Goal: Navigation & Orientation: Understand site structure

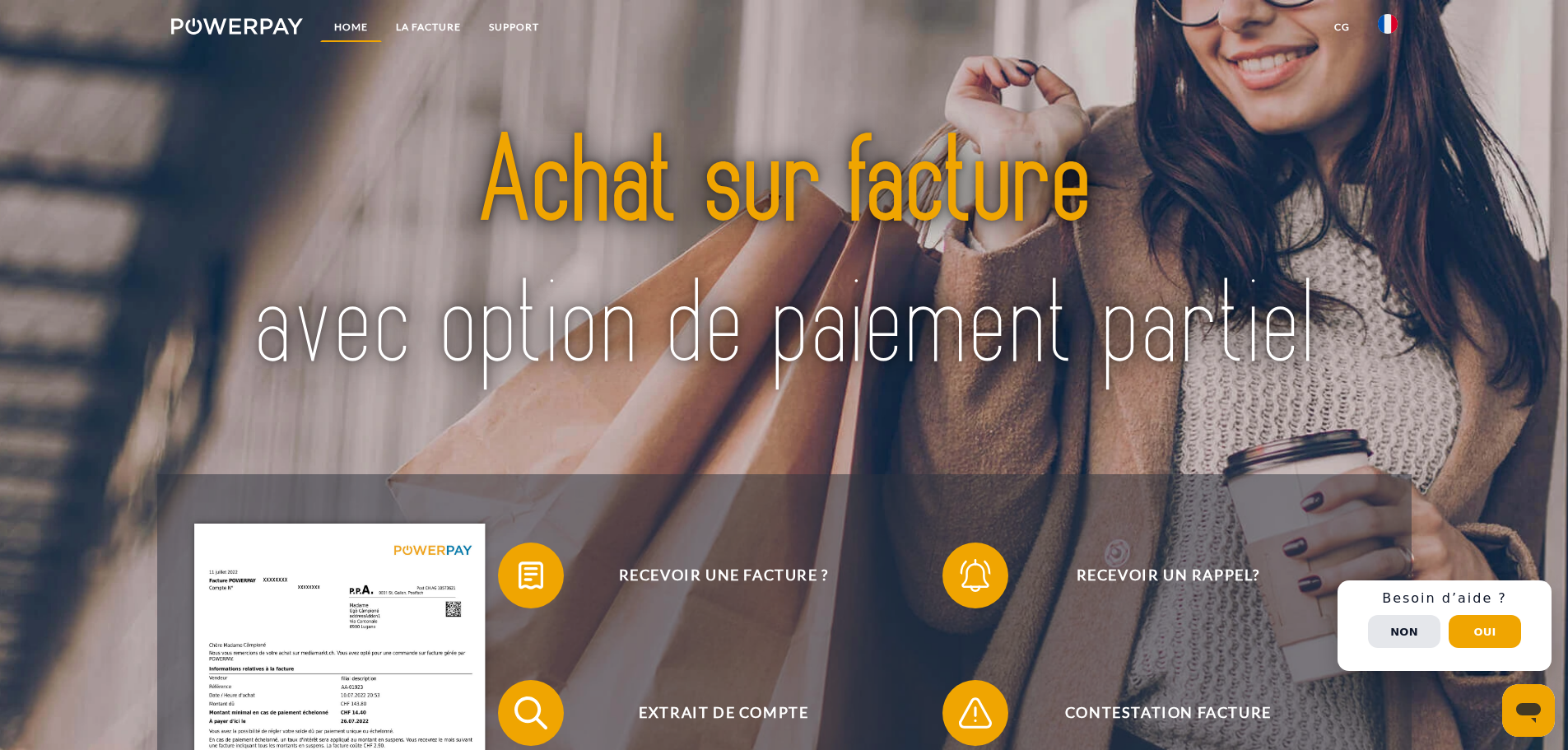
click at [369, 27] on link "Home" at bounding box center [351, 27] width 61 height 30
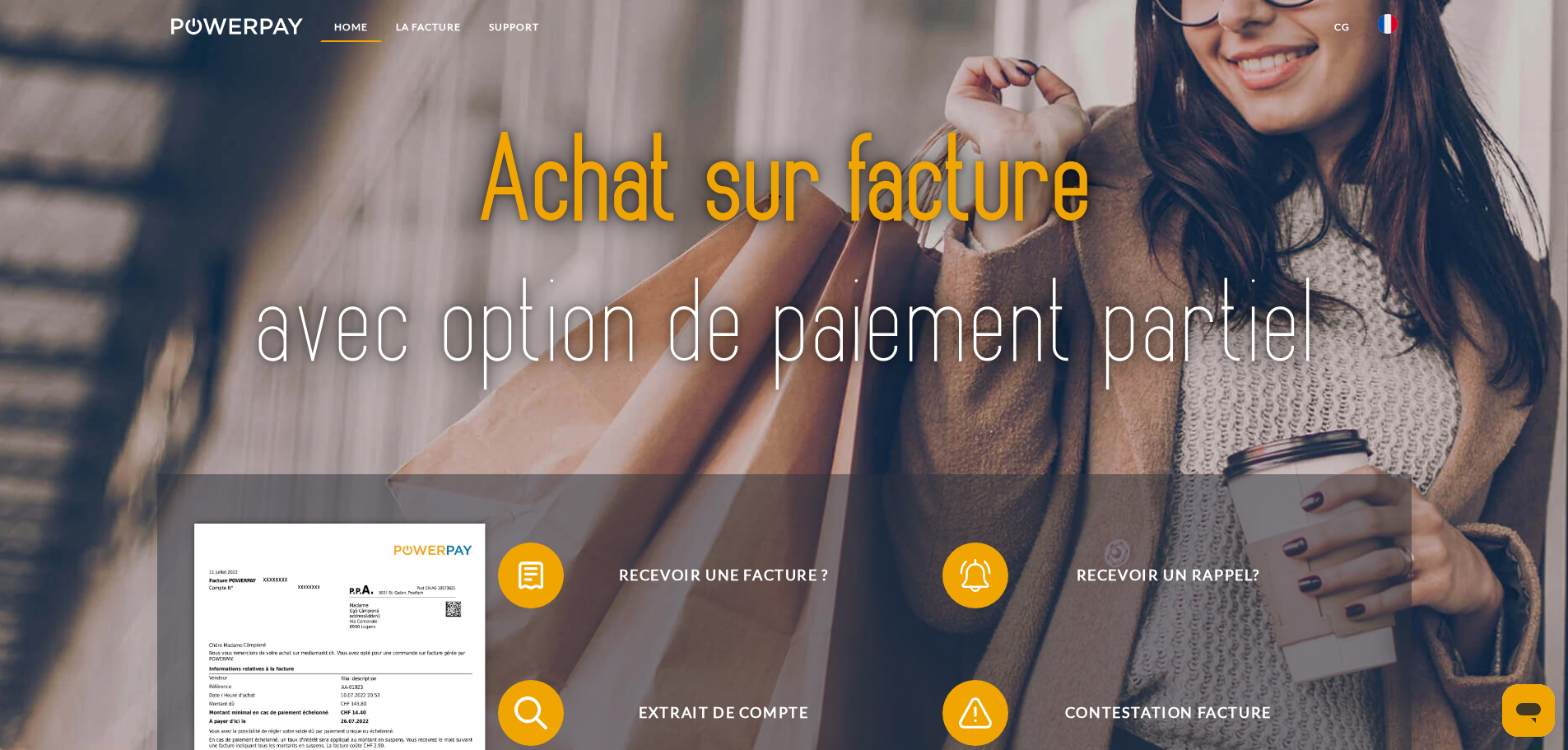
click at [347, 27] on link "Home" at bounding box center [351, 27] width 61 height 30
click at [213, 24] on img at bounding box center [237, 27] width 133 height 17
click at [355, 32] on link "Home" at bounding box center [351, 27] width 61 height 30
click at [1340, 27] on link "CG" at bounding box center [1341, 27] width 44 height 30
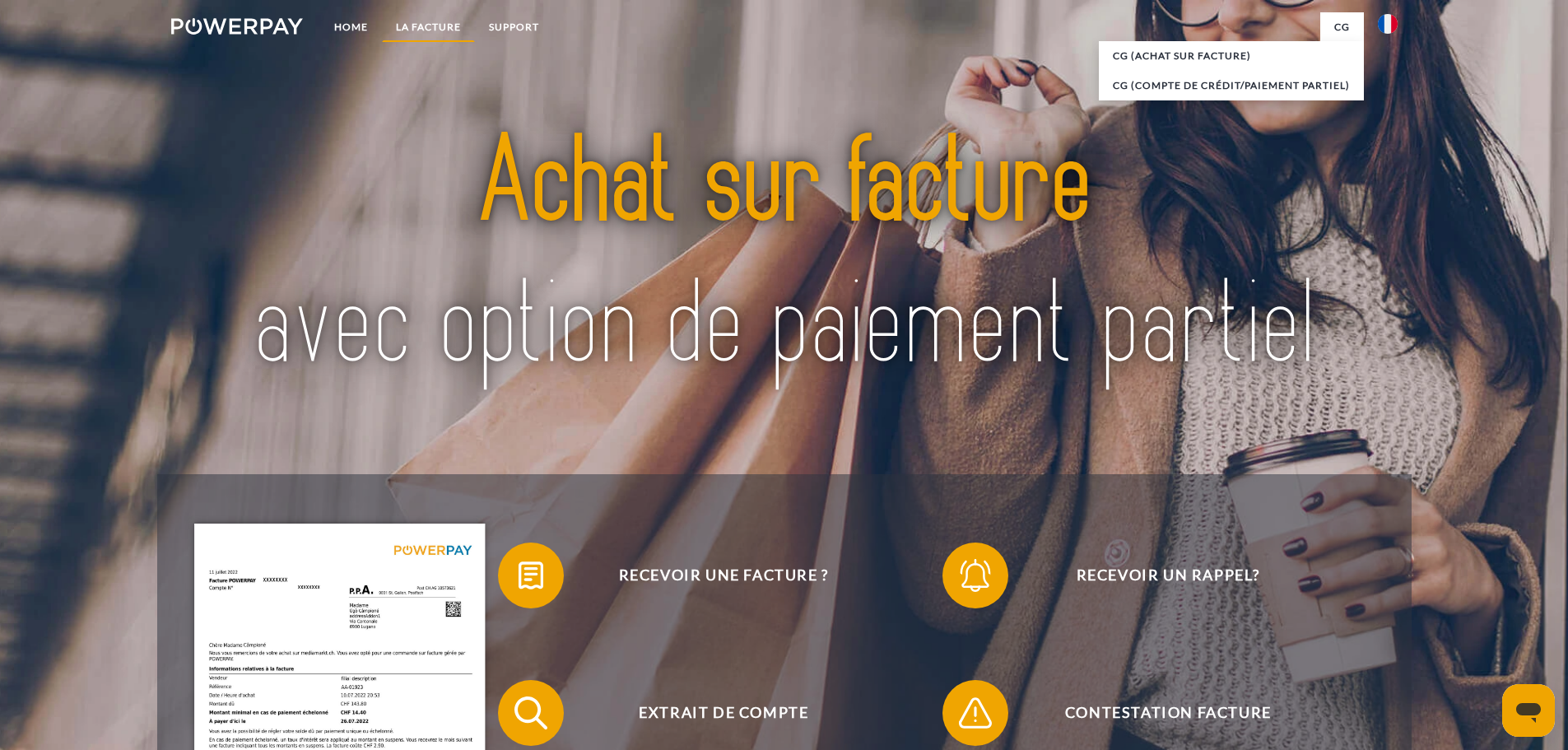
click at [417, 22] on link "LA FACTURE" at bounding box center [428, 27] width 93 height 30
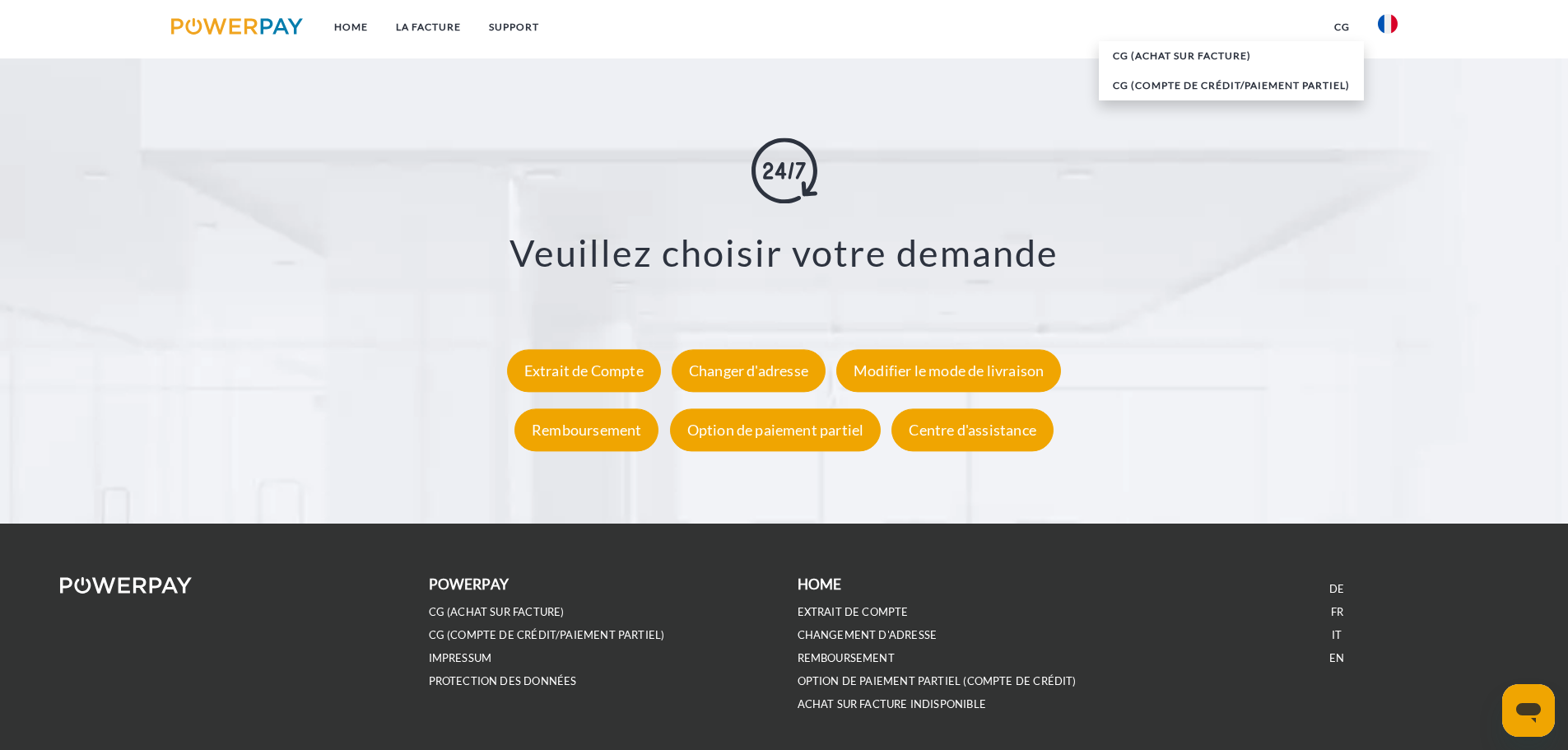
scroll to position [2973, 0]
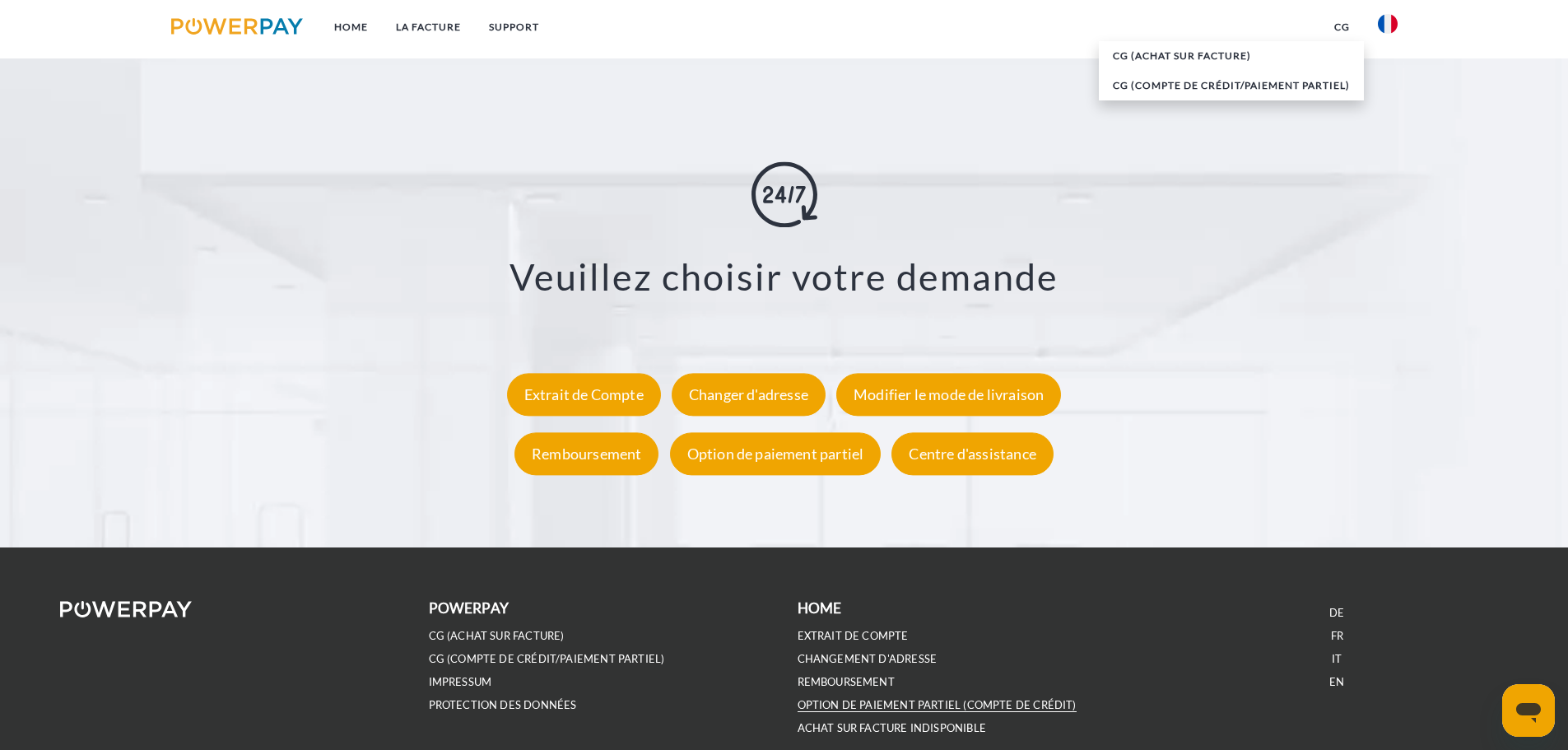
click at [847, 713] on link "OPTION DE PAIEMENT PARTIEL (Compte de crédit)" at bounding box center [937, 705] width 279 height 14
click at [222, 22] on img at bounding box center [237, 27] width 133 height 17
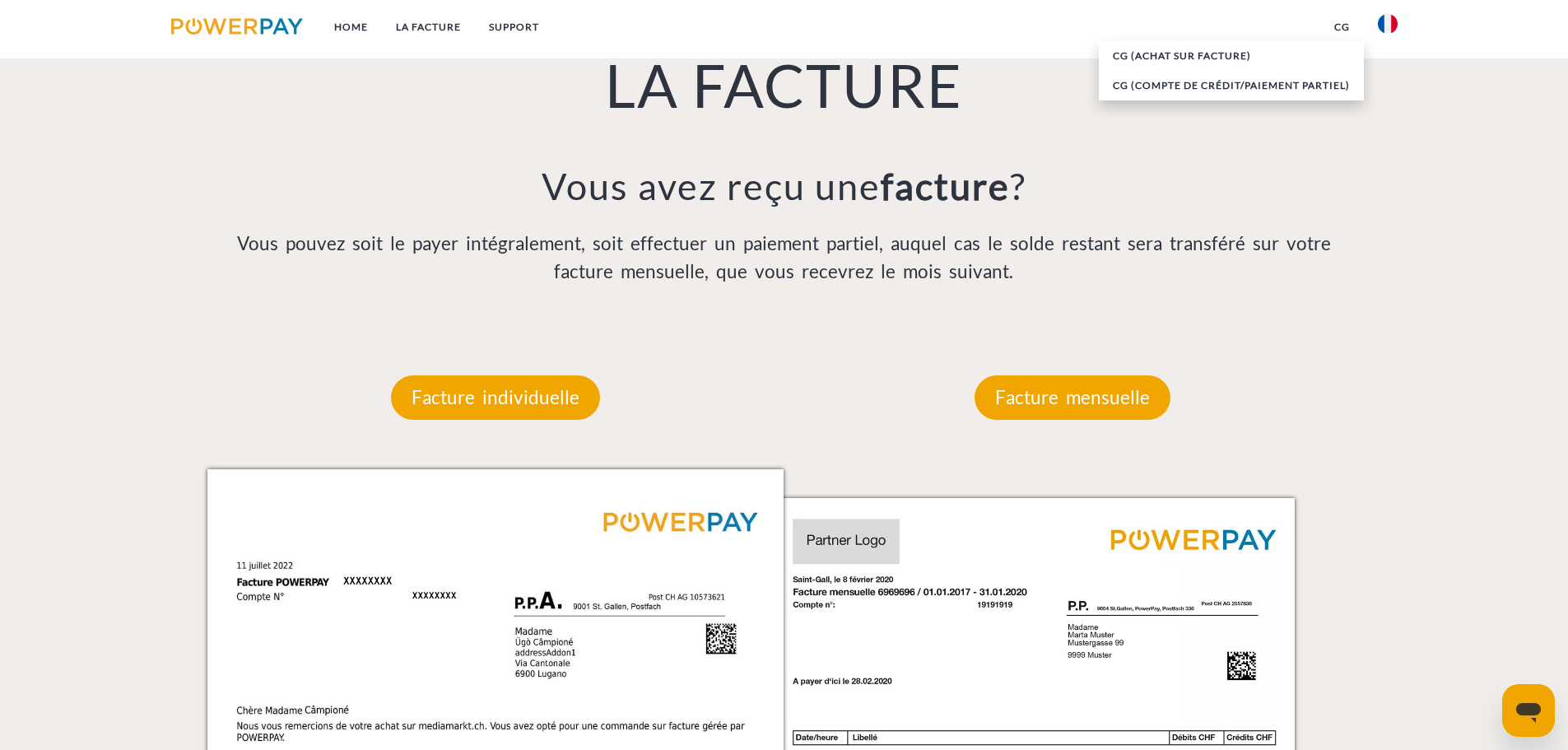
scroll to position [1400, 0]
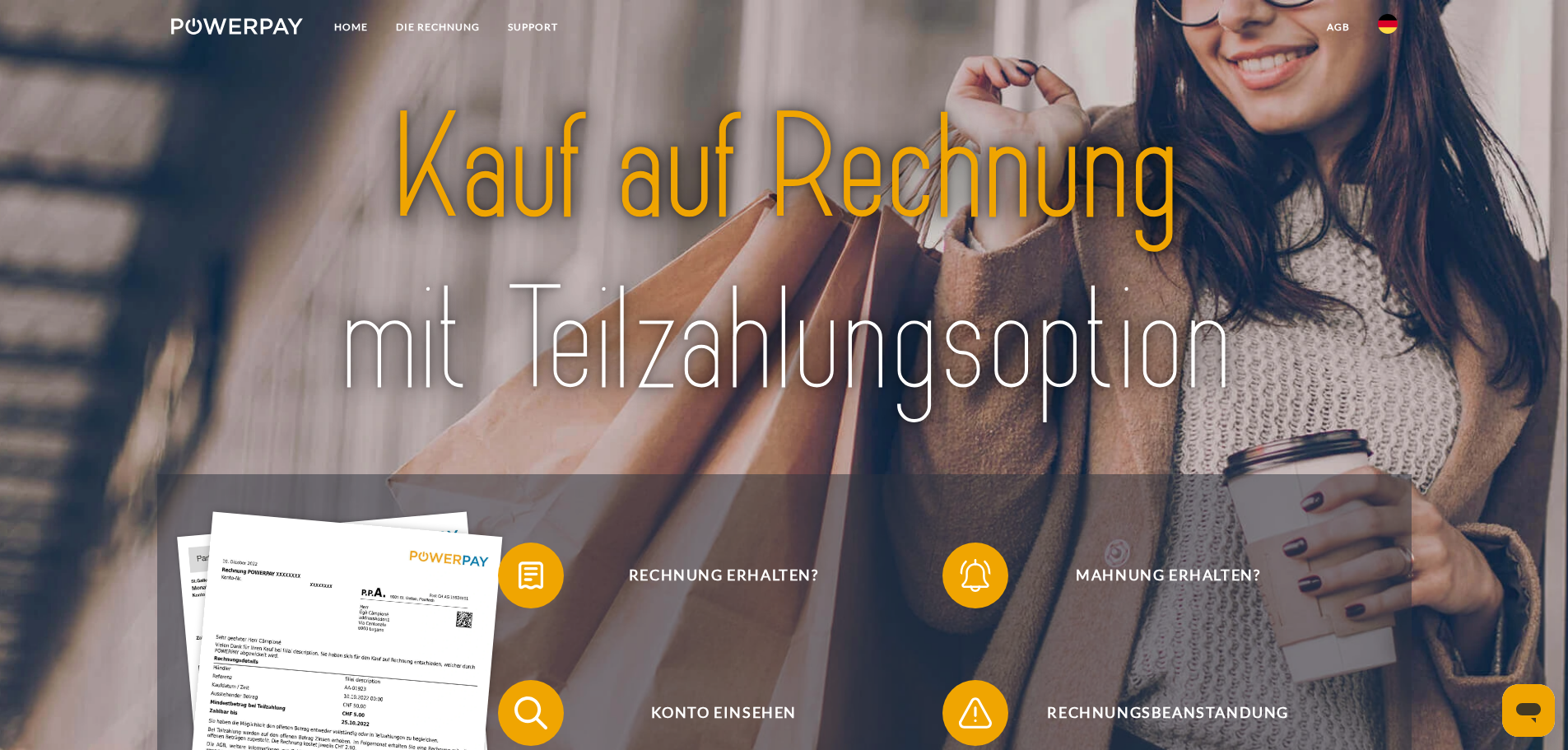
click at [1382, 21] on img at bounding box center [1388, 24] width 20 height 20
click at [1393, 83] on img at bounding box center [1388, 77] width 20 height 20
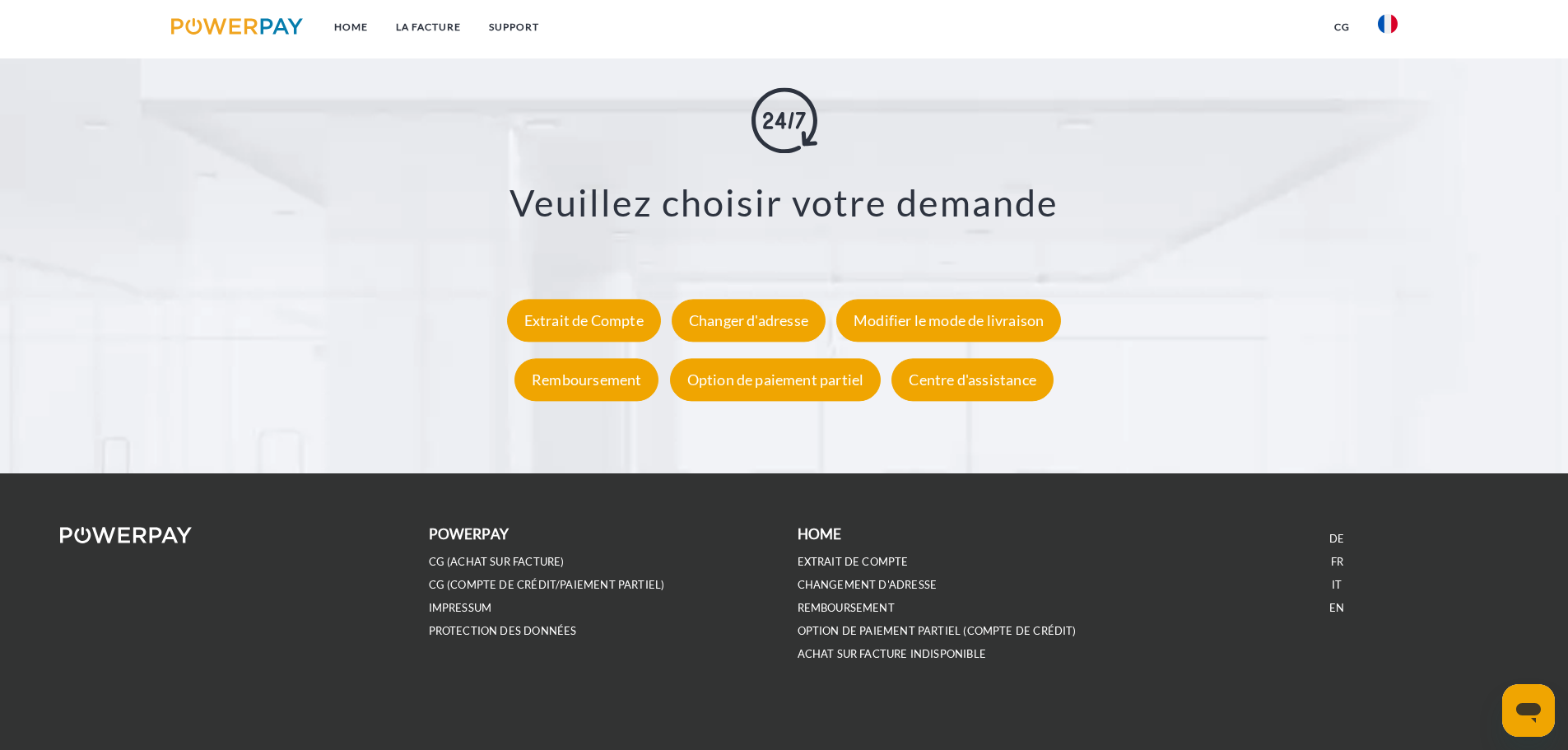
scroll to position [3055, 0]
